Goal: Obtain resource: Obtain resource

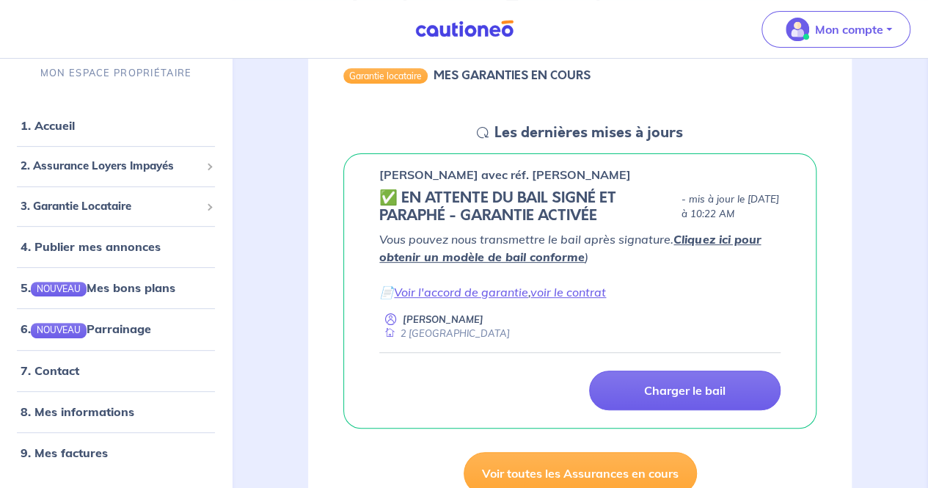
scroll to position [166, 0]
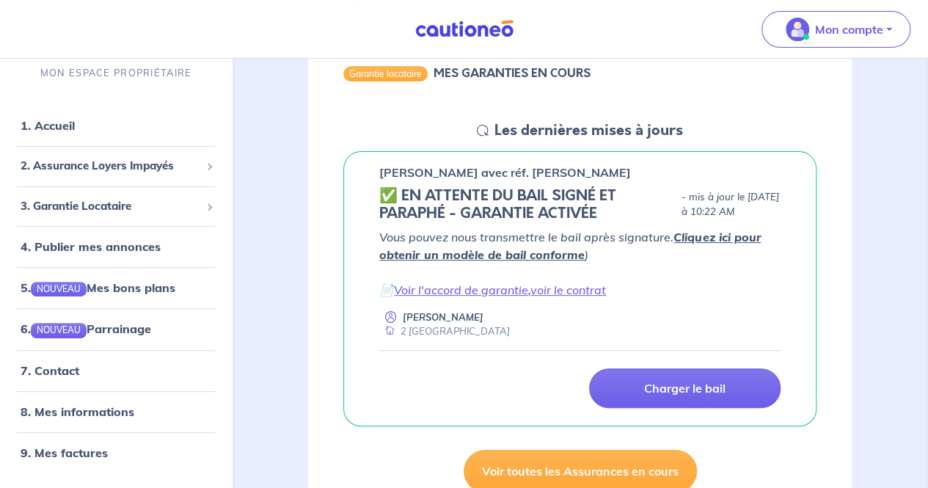
click at [531, 256] on link "Cliquez ici pour obtenir un modèle de bail conforme" at bounding box center [570, 246] width 382 height 32
click at [547, 288] on link "voir le contrat" at bounding box center [568, 289] width 76 height 15
click at [448, 285] on link "Voir l'accord de garantie" at bounding box center [461, 289] width 134 height 15
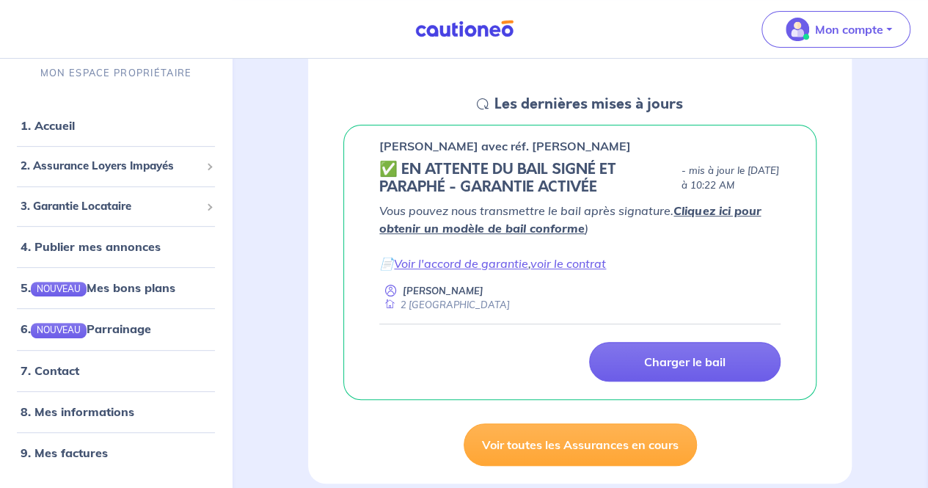
scroll to position [258, 0]
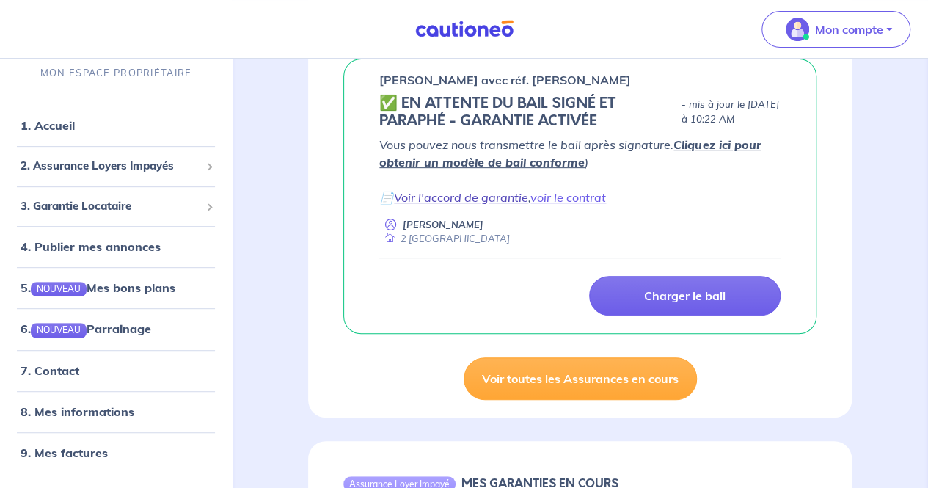
click at [487, 196] on link "Voir l'accord de garantie" at bounding box center [461, 197] width 134 height 15
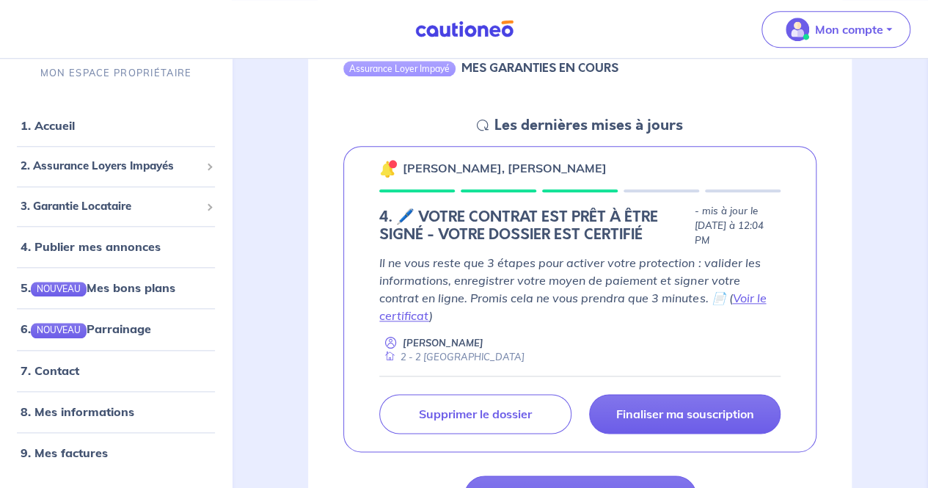
scroll to position [697, 0]
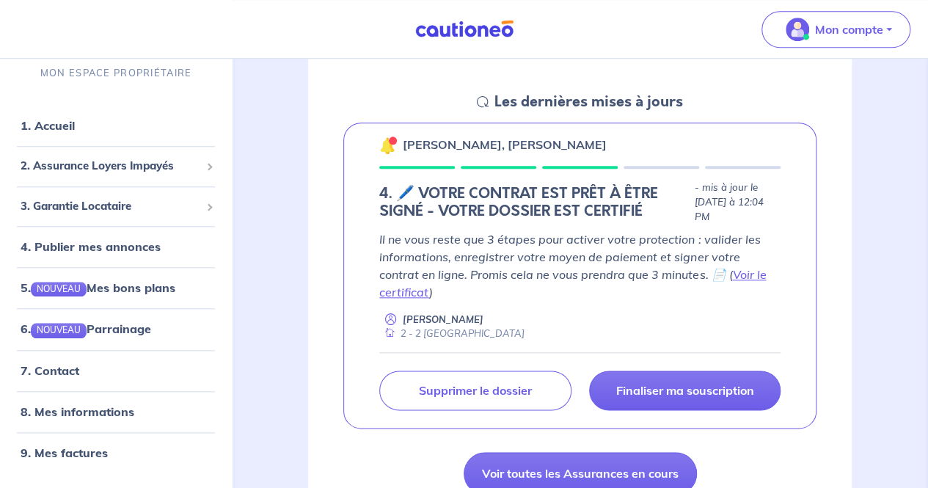
click at [569, 145] on p "[PERSON_NAME], [PERSON_NAME]" at bounding box center [505, 145] width 204 height 18
drag, startPoint x: 498, startPoint y: 145, endPoint x: 613, endPoint y: 142, distance: 115.2
click at [613, 142] on div "[PERSON_NAME], [PERSON_NAME]" at bounding box center [579, 144] width 401 height 19
